Goal: Information Seeking & Learning: Learn about a topic

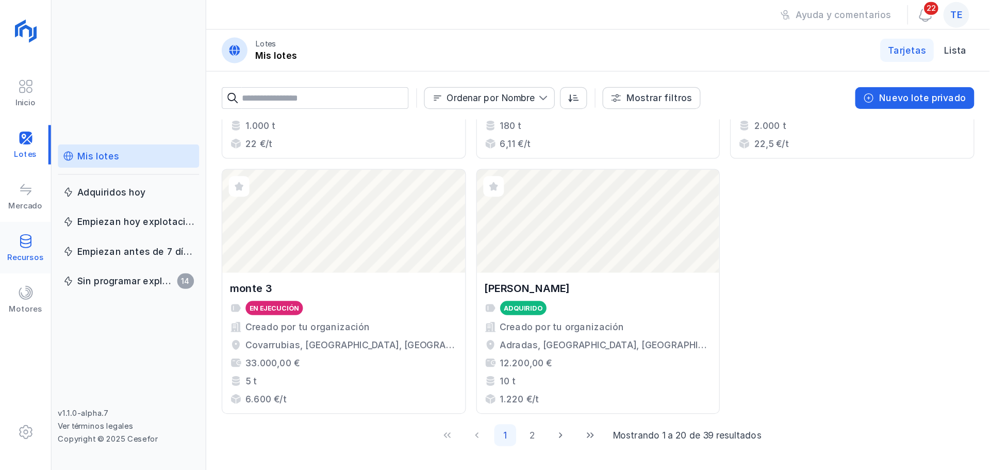
scroll to position [685, 0]
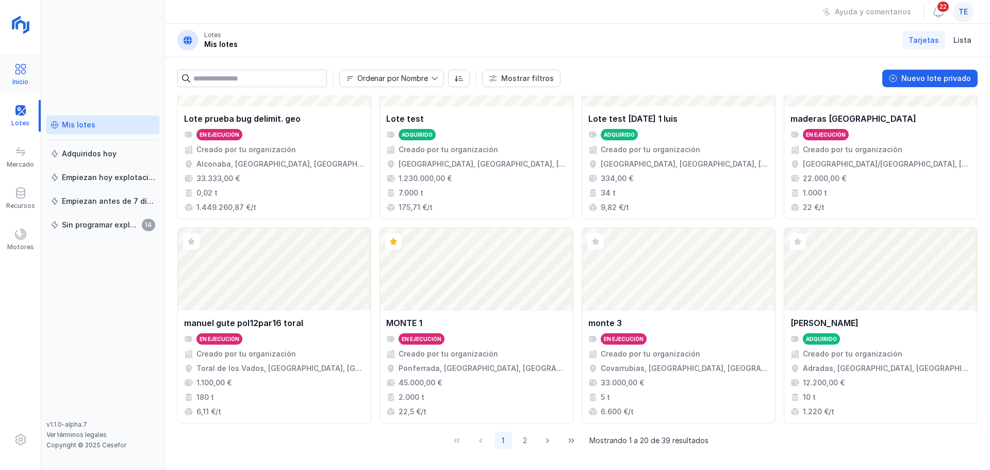
click at [22, 74] on span at bounding box center [20, 69] width 12 height 12
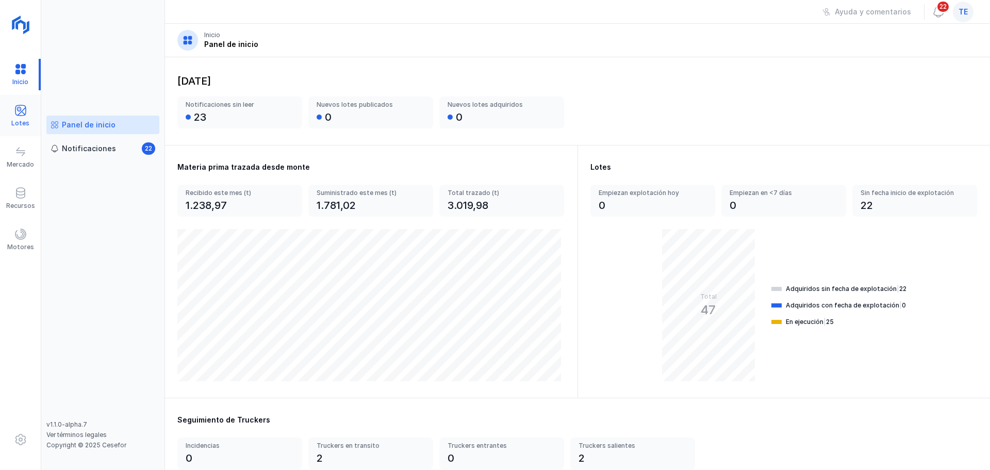
click at [19, 117] on div at bounding box center [20, 111] width 12 height 15
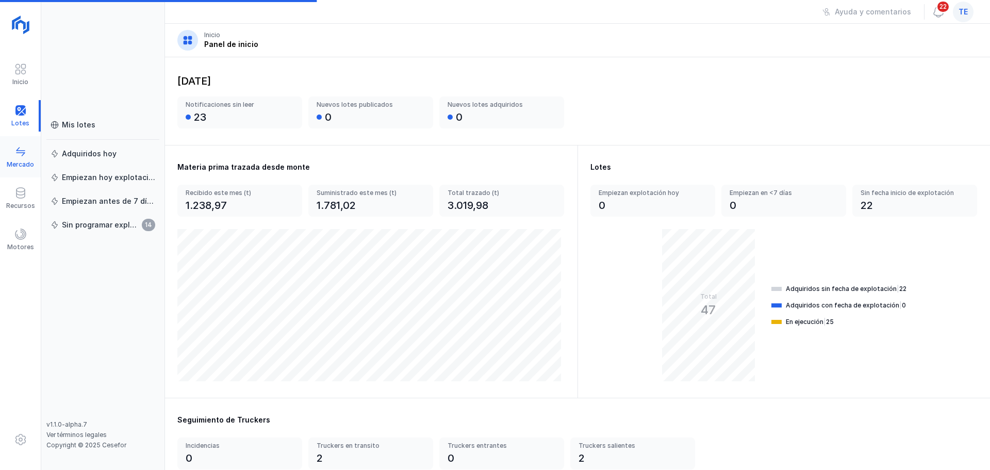
click at [23, 156] on span at bounding box center [20, 151] width 12 height 12
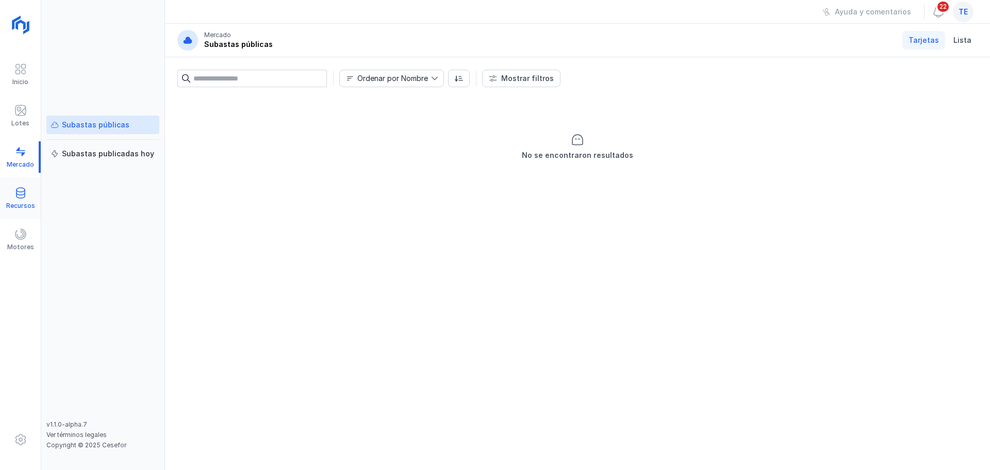
click at [22, 193] on span at bounding box center [20, 193] width 12 height 12
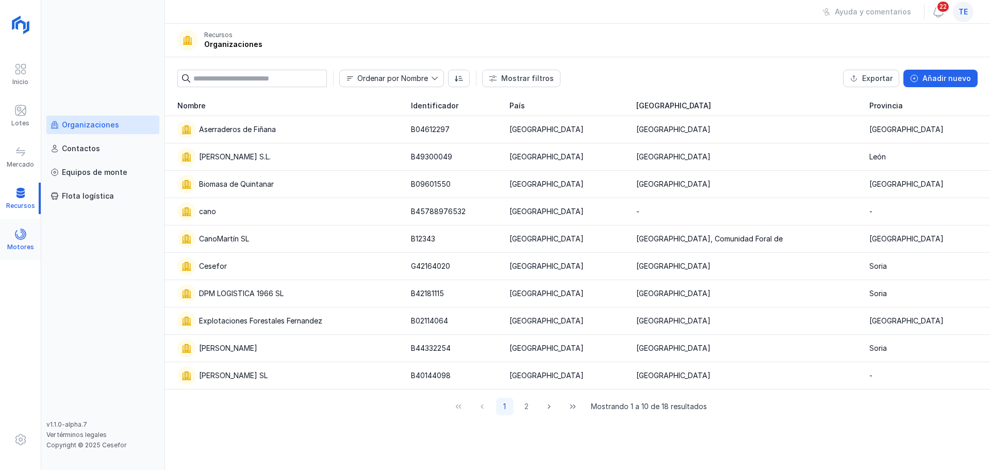
click at [19, 231] on span at bounding box center [20, 234] width 12 height 12
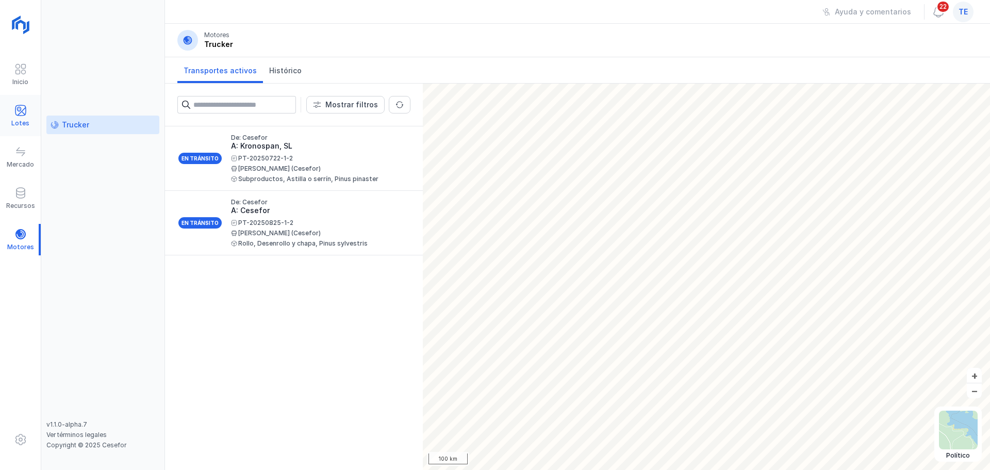
click at [27, 125] on div "Lotes" at bounding box center [20, 123] width 18 height 8
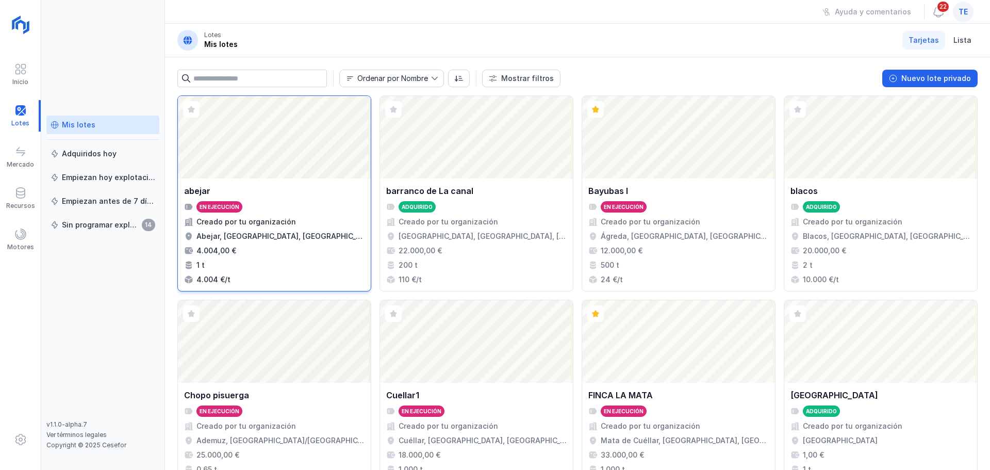
click at [292, 194] on div "abejar" at bounding box center [274, 191] width 181 height 12
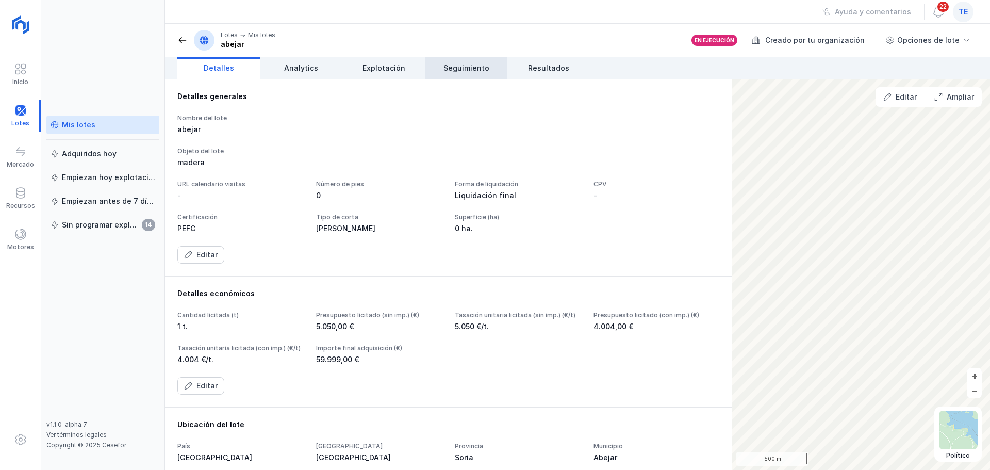
click at [486, 67] on span "Seguimiento" at bounding box center [467, 68] width 46 height 10
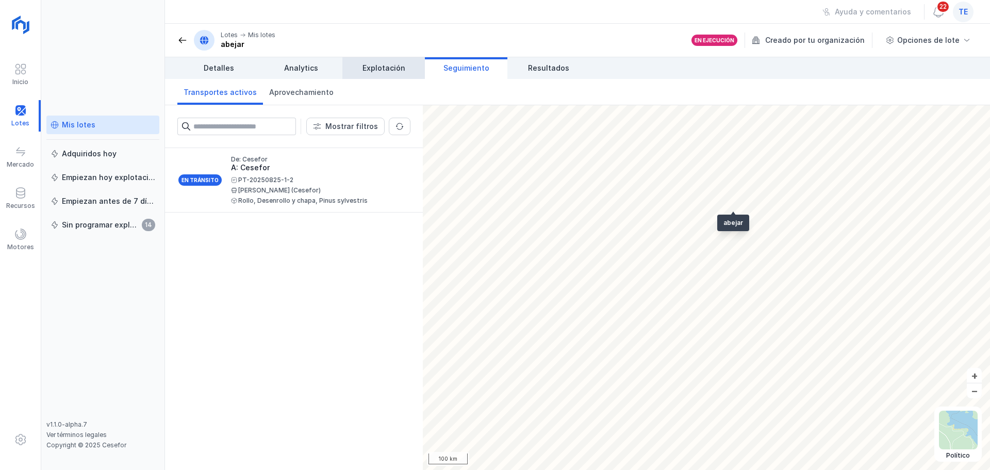
click at [382, 73] on span "Explotación" at bounding box center [384, 68] width 43 height 10
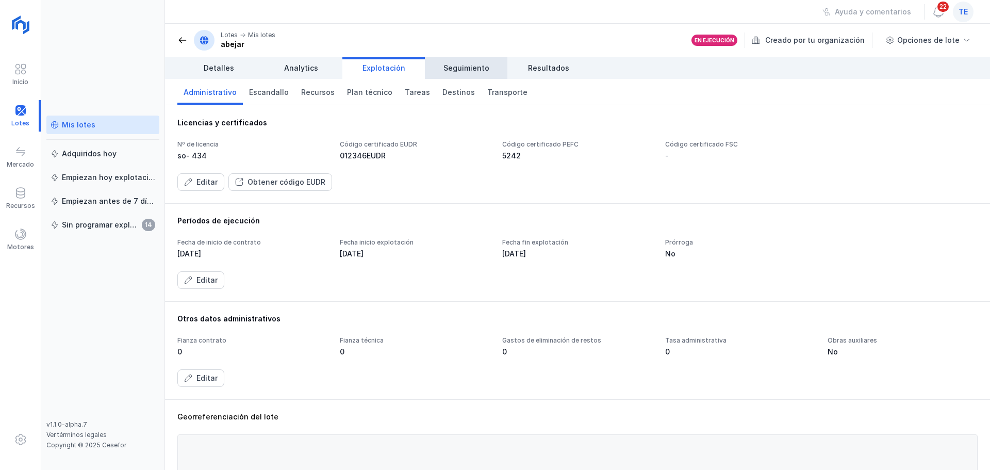
click at [481, 69] on span "Seguimiento" at bounding box center [467, 68] width 46 height 10
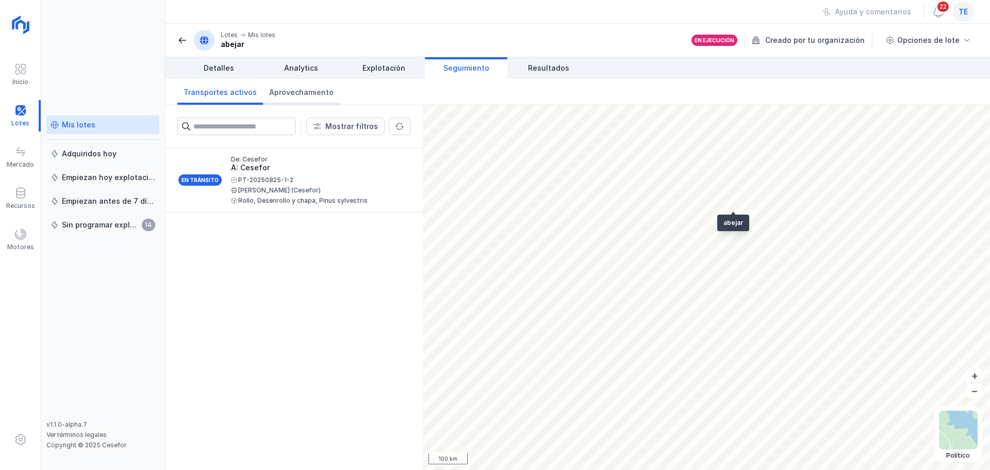
click at [310, 89] on span "Aprovechamiento" at bounding box center [301, 92] width 64 height 10
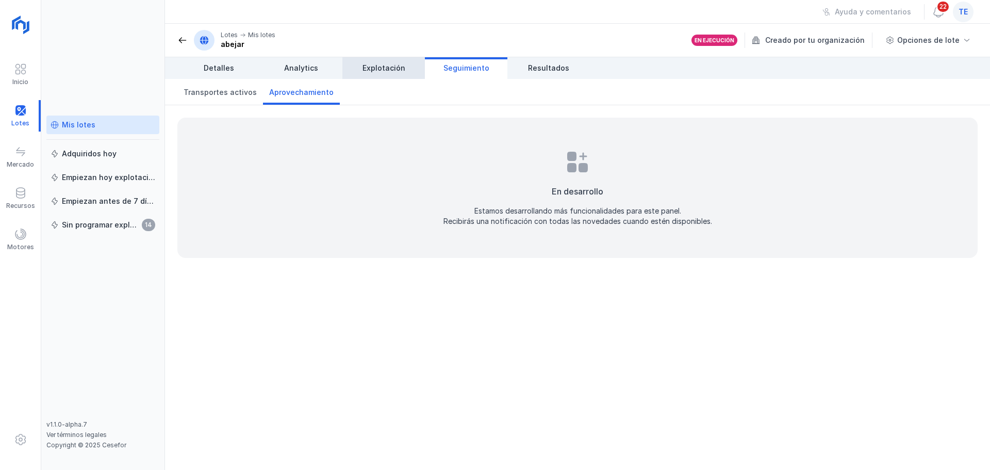
click at [382, 62] on link "Explotación" at bounding box center [384, 68] width 83 height 22
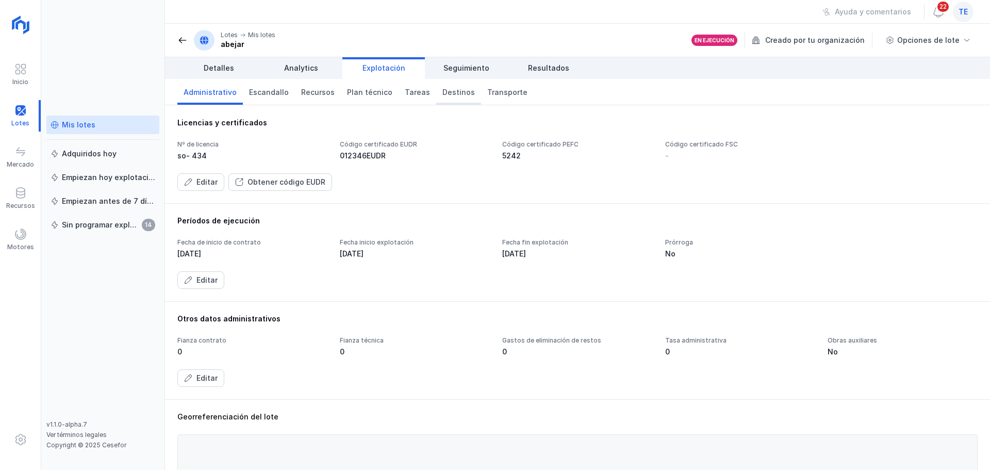
click at [447, 95] on span "Destinos" at bounding box center [459, 92] width 32 height 10
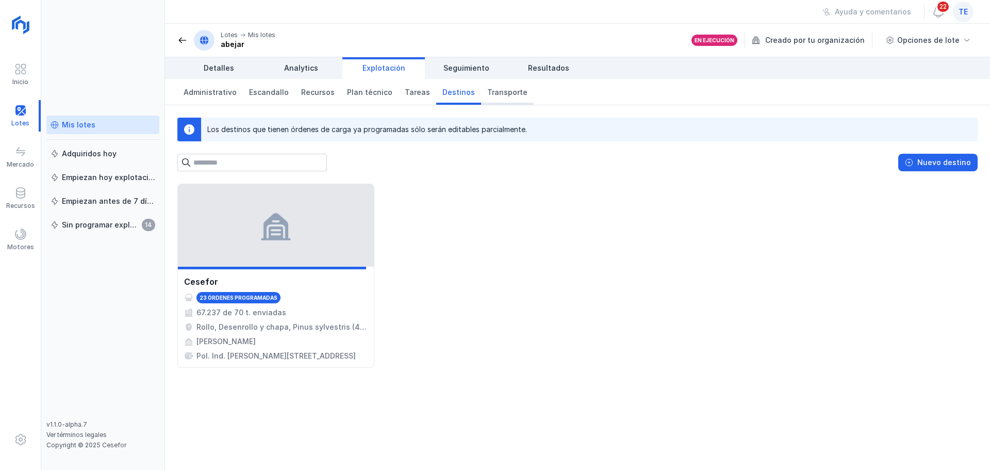
click at [498, 97] on link "Transporte" at bounding box center [507, 92] width 53 height 26
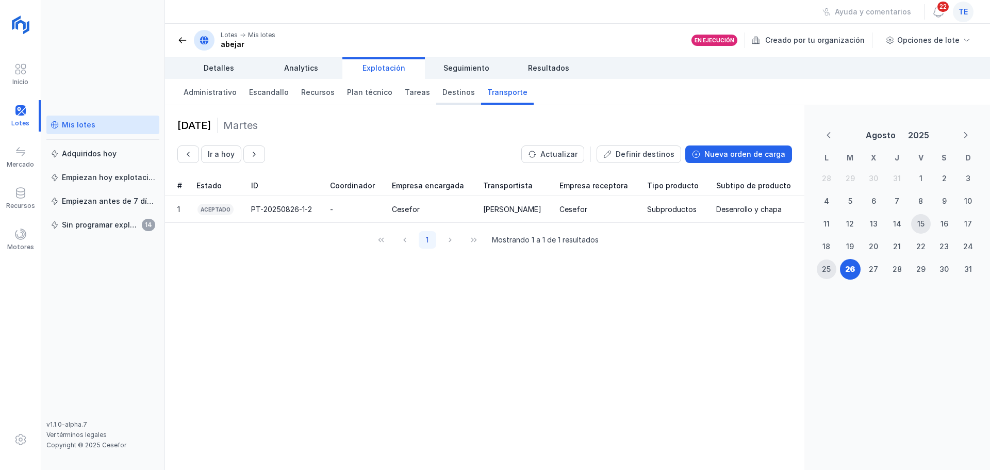
click at [443, 93] on span "Destinos" at bounding box center [459, 92] width 32 height 10
